Goal: Information Seeking & Learning: Learn about a topic

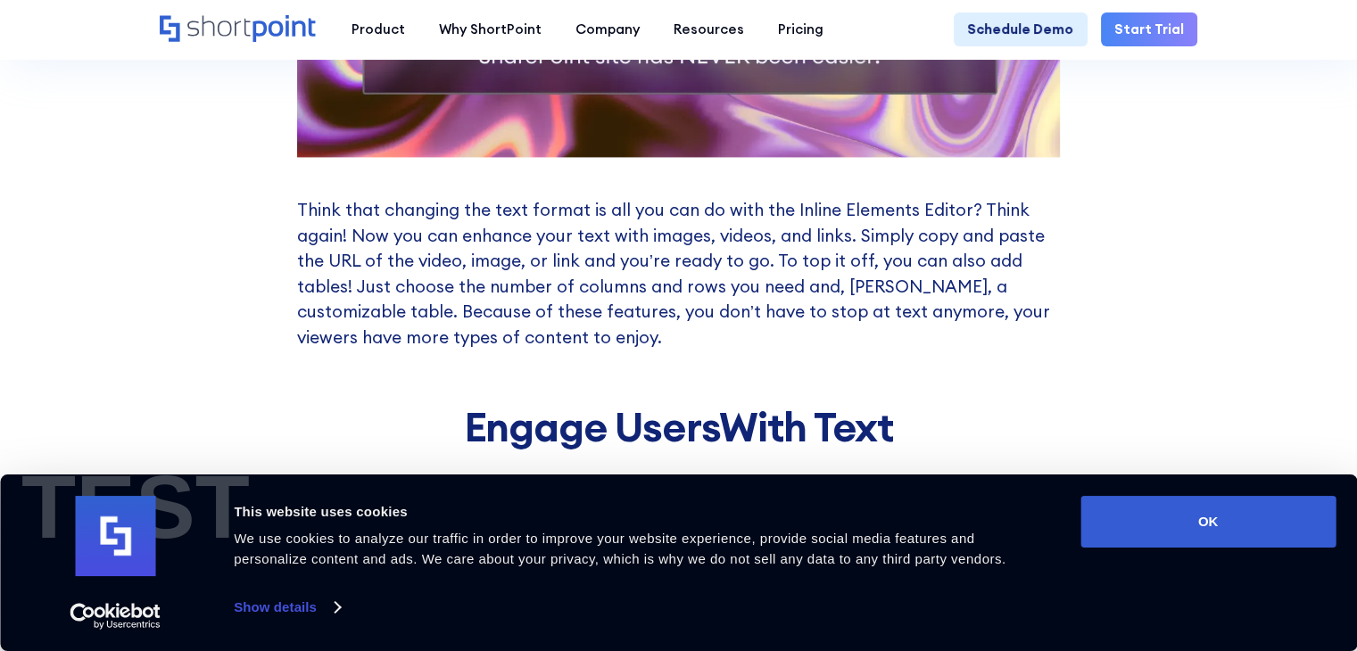
scroll to position [2765, 0]
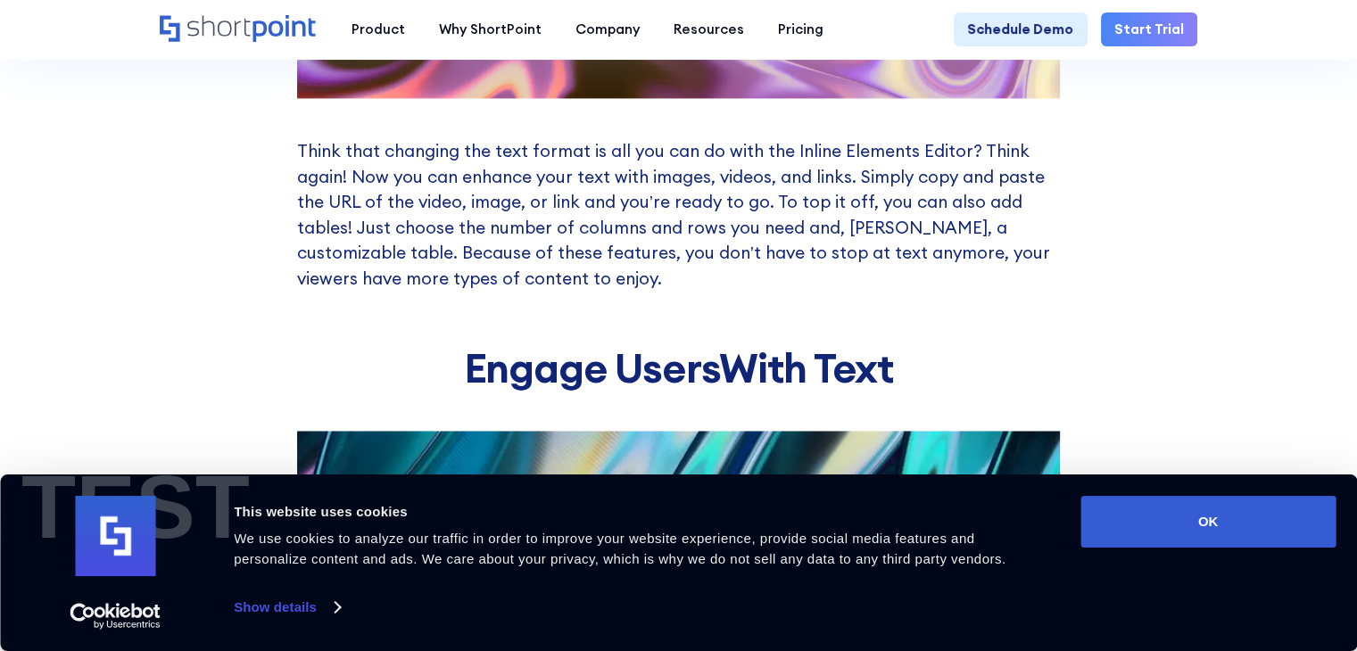
click at [185, 151] on div "Transform Your Text Need a BOLD header? What about a RED font? Or maybe a Strik…" at bounding box center [678, 102] width 1357 height 2915
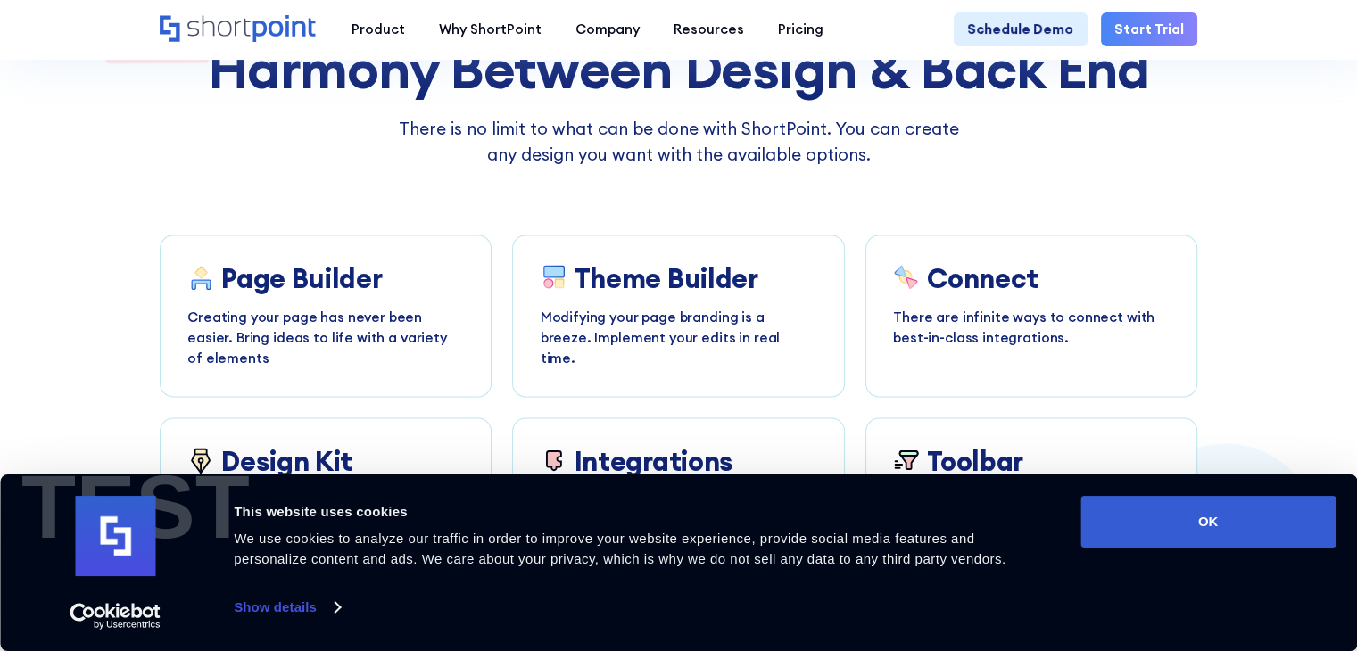
scroll to position [3478, 0]
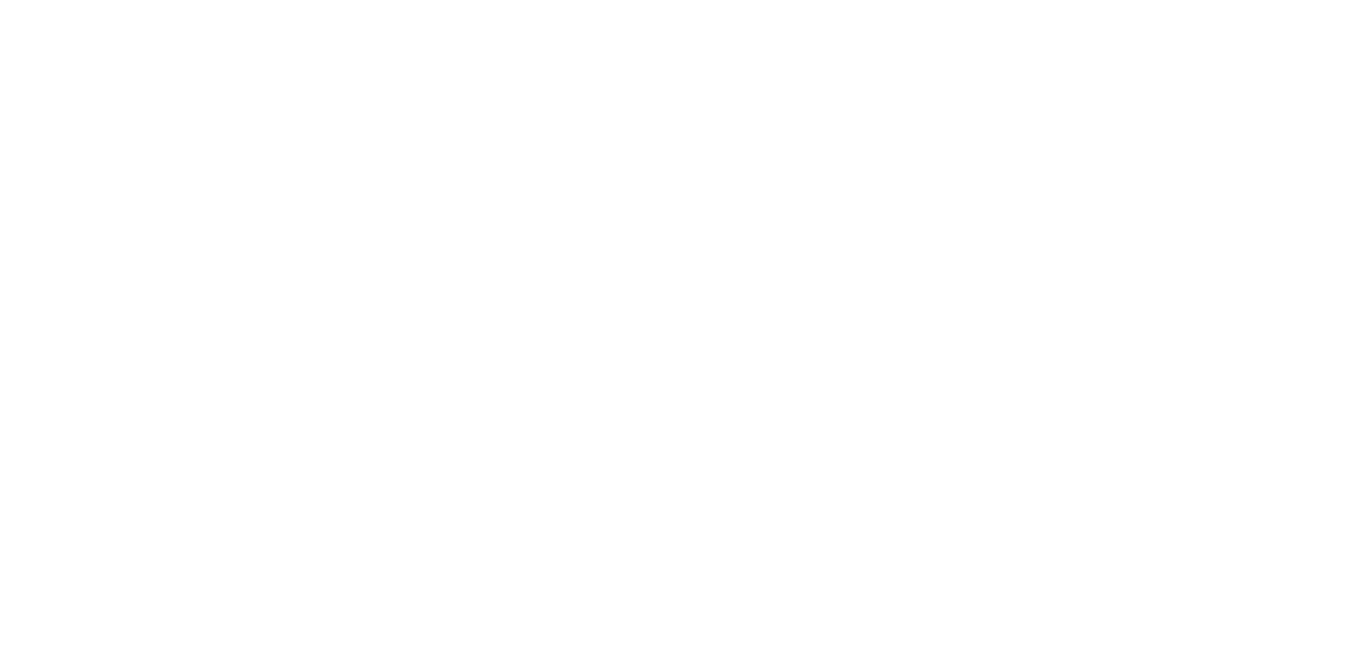
drag, startPoint x: 0, startPoint y: 0, endPoint x: 760, endPoint y: 308, distance: 819.8
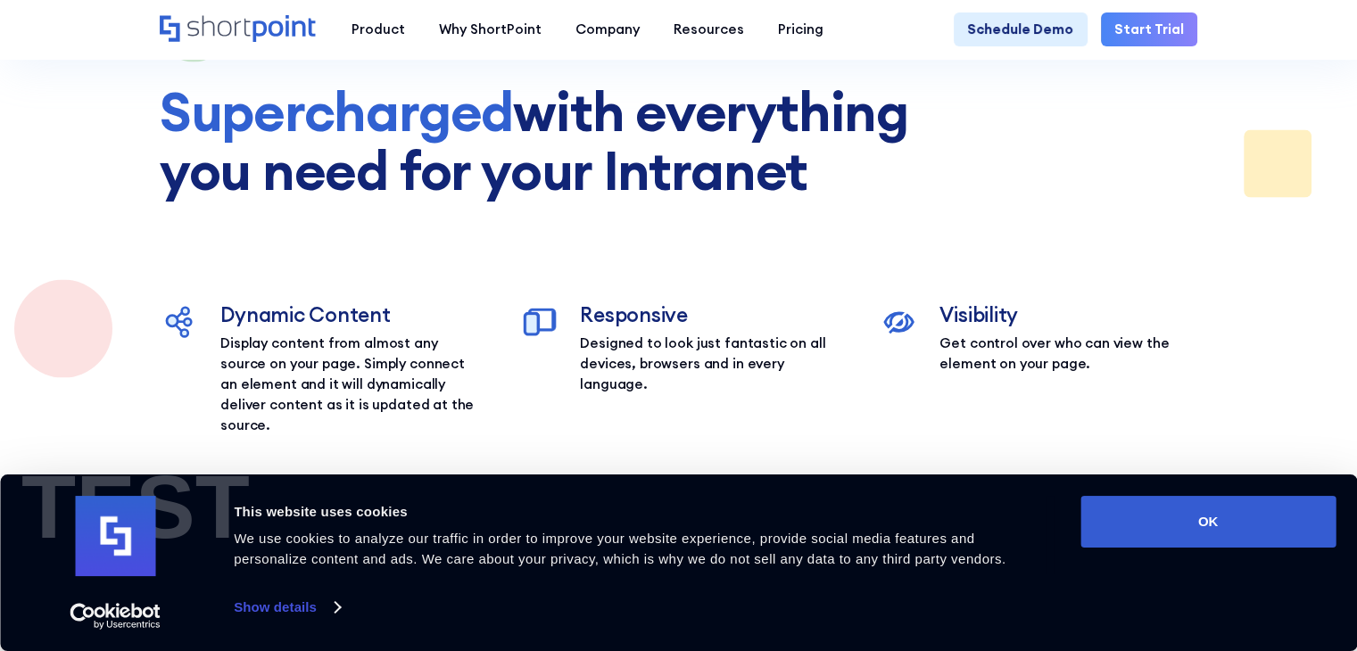
scroll to position [3924, 0]
